Goal: Obtain resource: Obtain resource

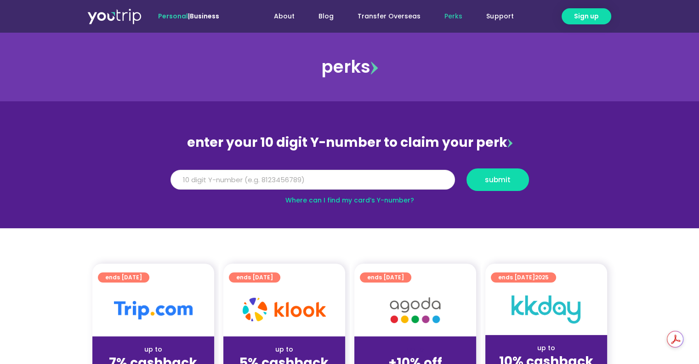
click at [346, 180] on input "Y Number" at bounding box center [313, 180] width 285 height 20
paste input "8130945857"
type input "8130945857"
click at [503, 185] on button "submit" at bounding box center [498, 179] width 63 height 23
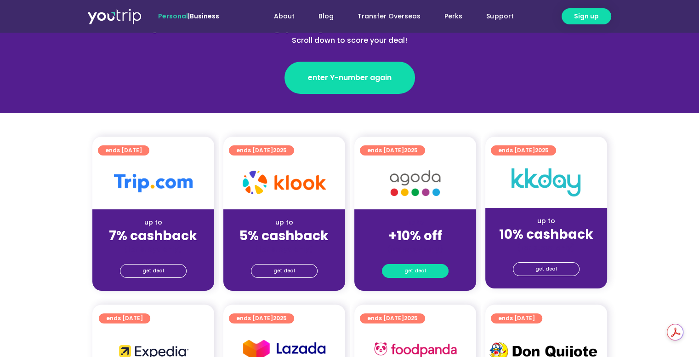
click at [409, 272] on span "get deal" at bounding box center [416, 270] width 22 height 13
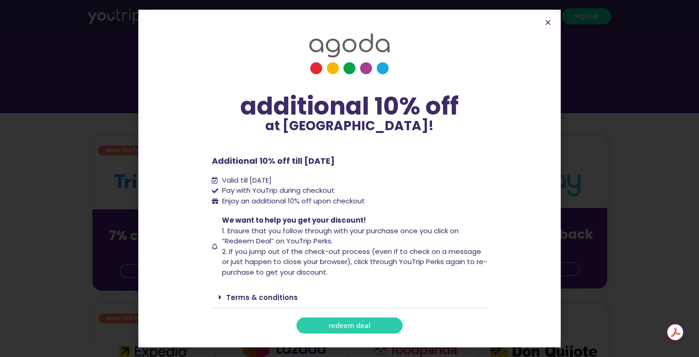
click at [351, 326] on span "redeem deal" at bounding box center [350, 325] width 42 height 7
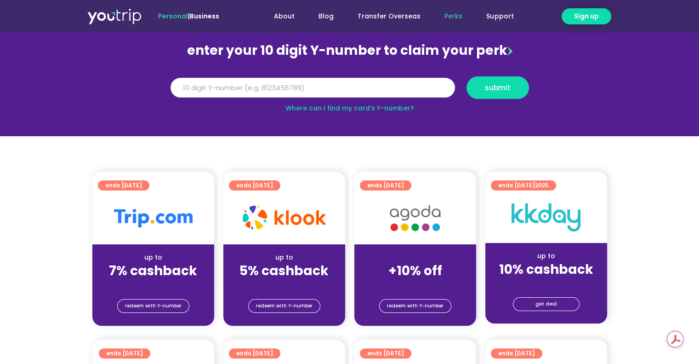
click at [319, 81] on input "Y Number" at bounding box center [313, 88] width 285 height 20
paste input "8130945857"
type input "8130945857"
click at [524, 89] on button "submit" at bounding box center [498, 87] width 63 height 23
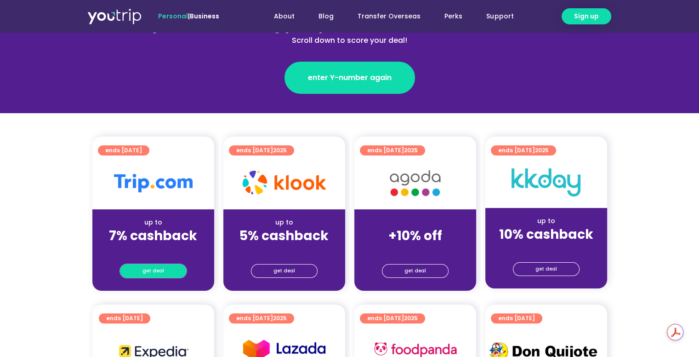
click at [152, 266] on span "get deal" at bounding box center [154, 270] width 22 height 13
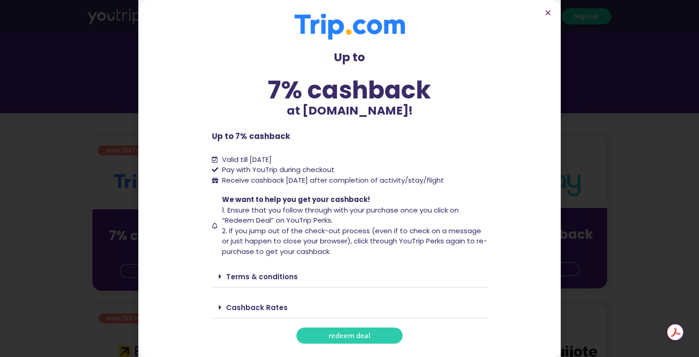
click at [355, 333] on span "redeem deal" at bounding box center [350, 335] width 42 height 7
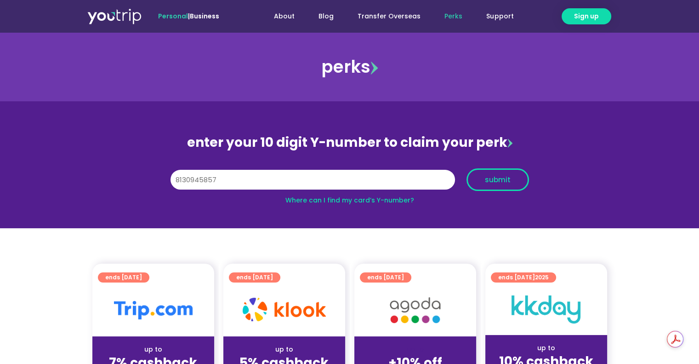
type input "8130945857"
click at [499, 173] on button "submit" at bounding box center [498, 179] width 63 height 23
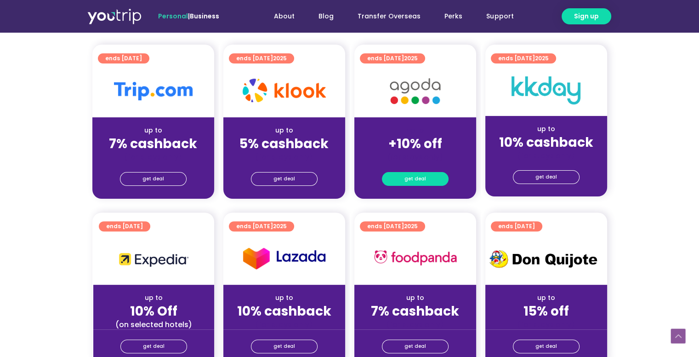
click at [421, 179] on span "get deal" at bounding box center [416, 178] width 22 height 13
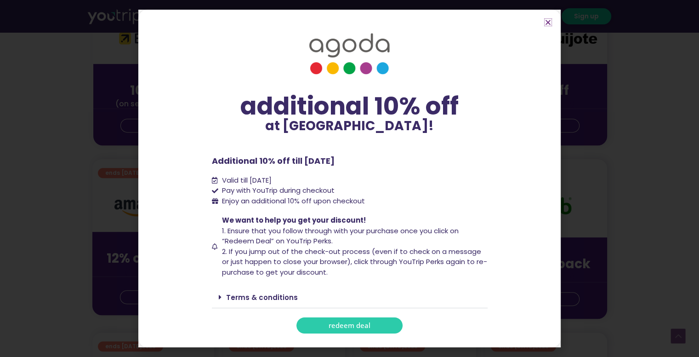
scroll to position [460, 0]
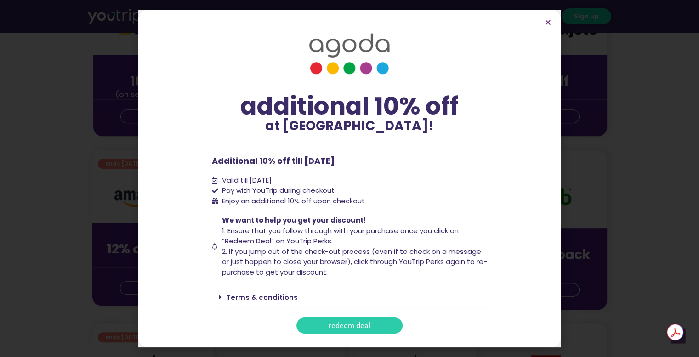
click at [361, 328] on span "redeem deal" at bounding box center [350, 325] width 42 height 7
